Goal: Task Accomplishment & Management: Use online tool/utility

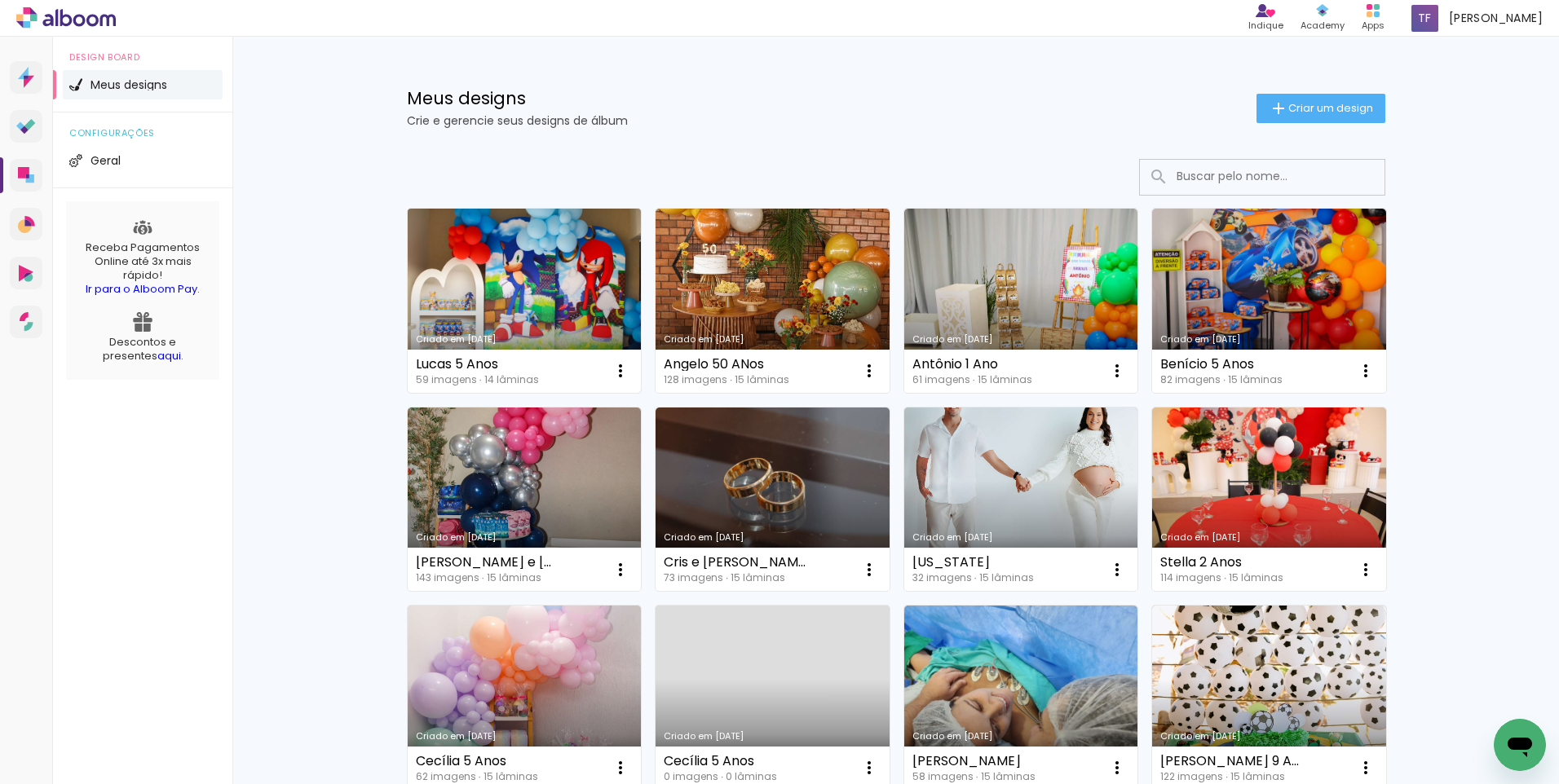
click at [520, 280] on link "Criado em [DATE]" at bounding box center [524, 300] width 234 height 184
